Goal: Transaction & Acquisition: Purchase product/service

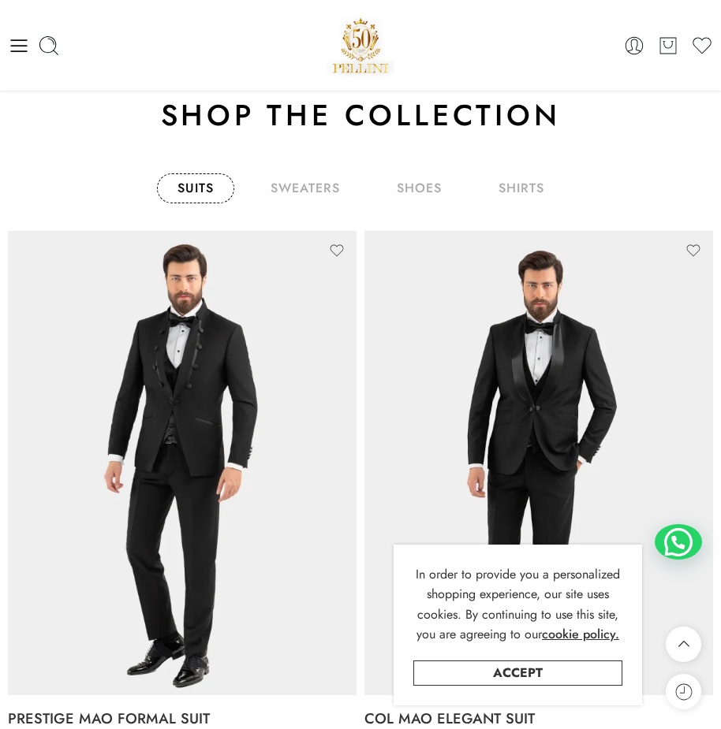
scroll to position [596, 0]
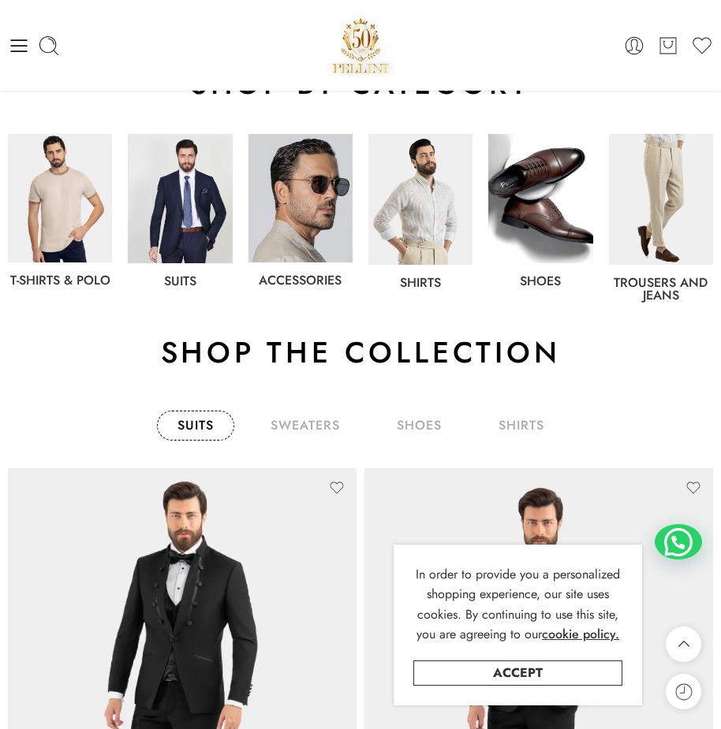
click at [548, 243] on img at bounding box center [540, 198] width 104 height 129
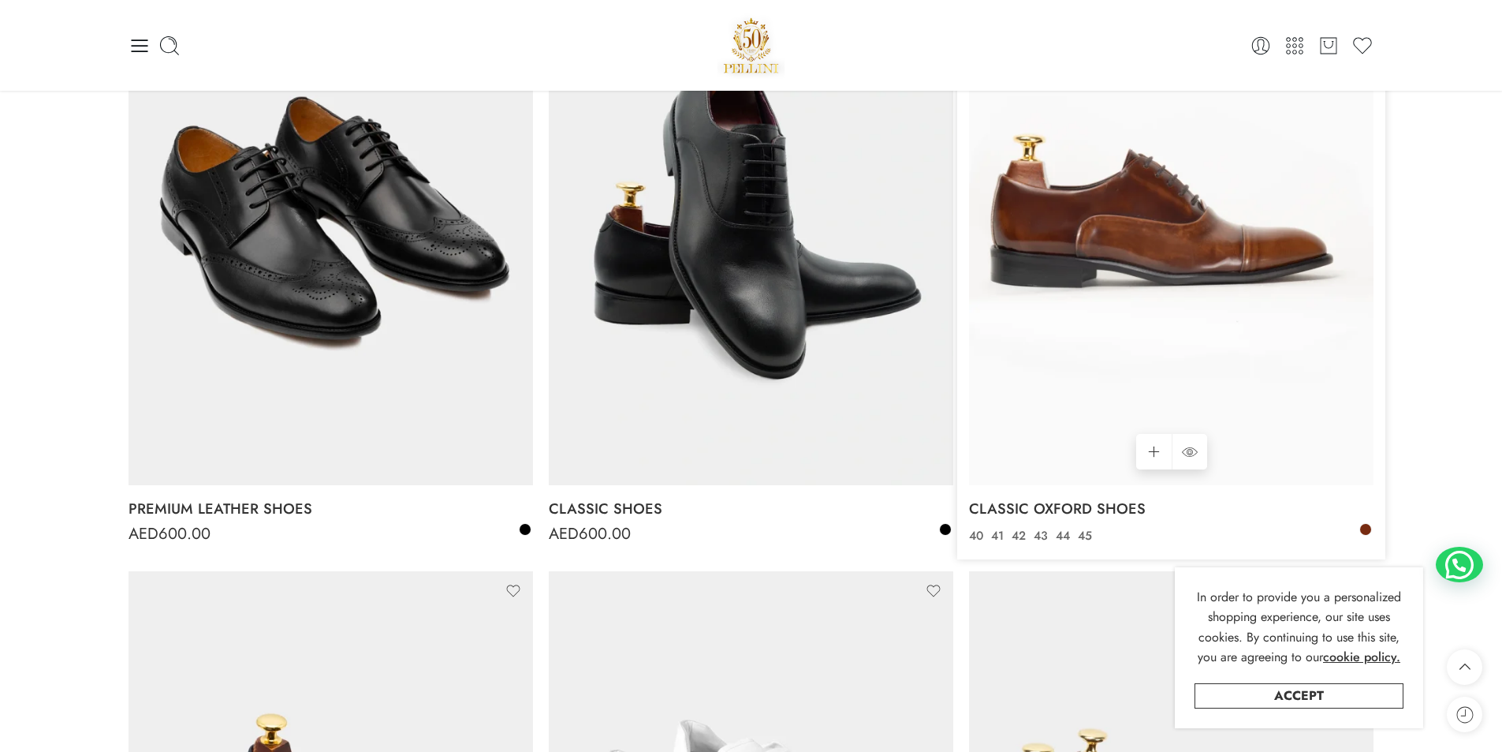
scroll to position [958, 0]
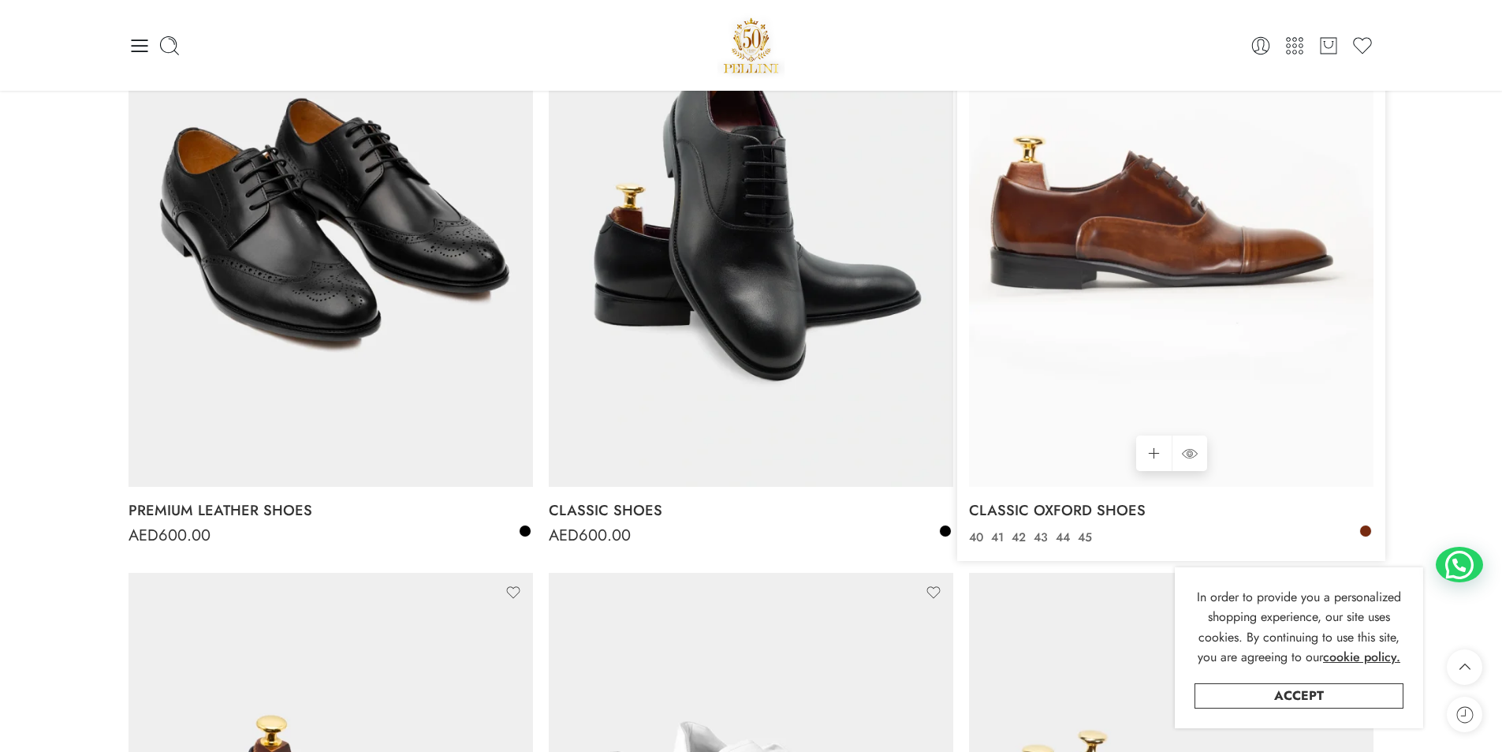
click at [720, 344] on img at bounding box center [1171, 216] width 405 height 539
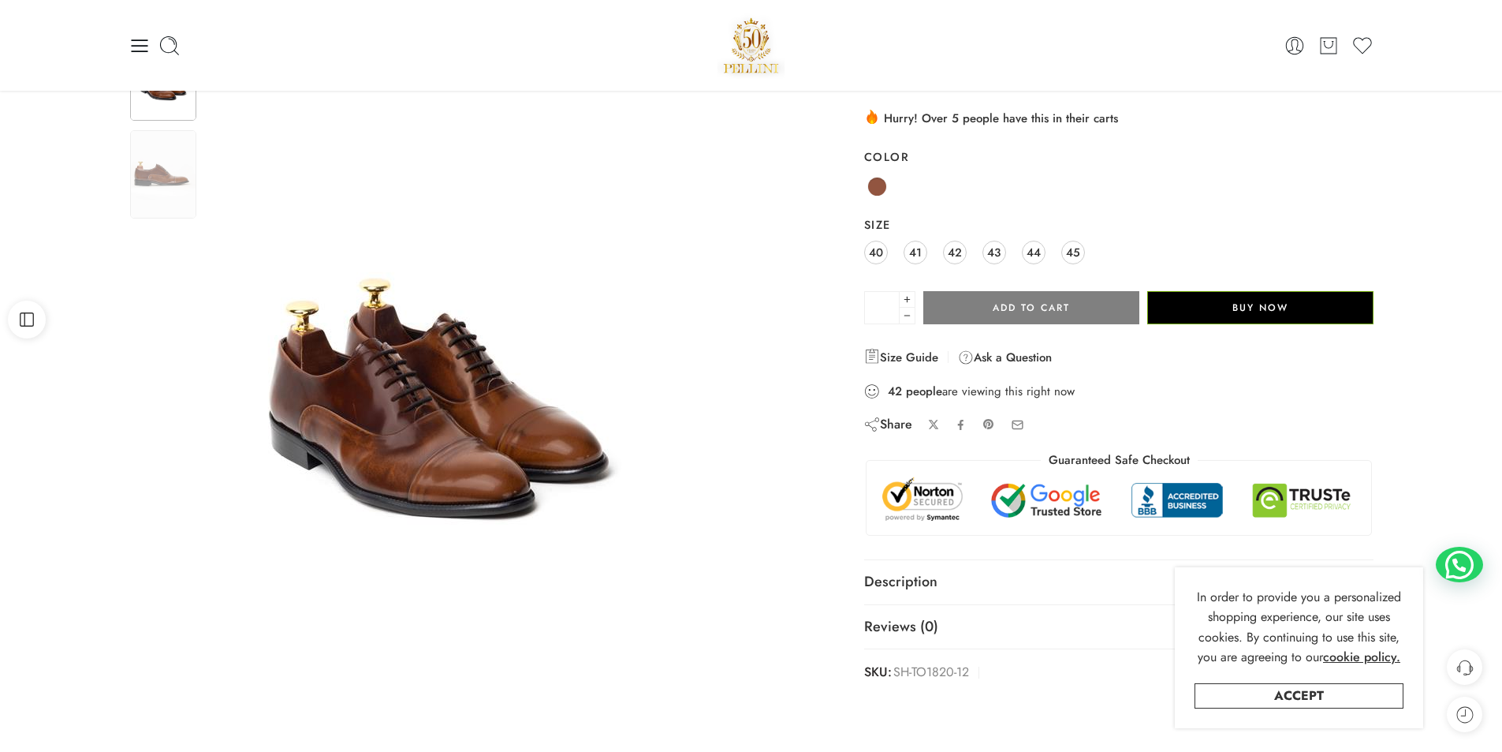
scroll to position [79, 0]
